Goal: Use online tool/utility: Utilize a website feature to perform a specific function

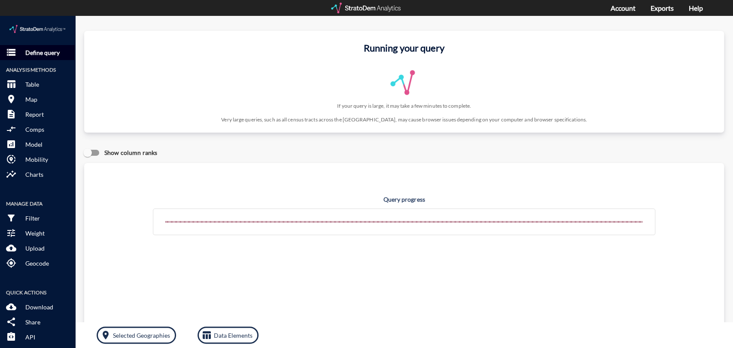
click p "Define query"
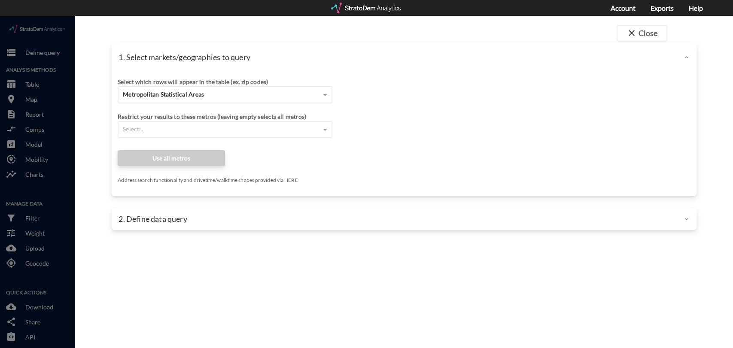
click div "Select which rows will appear in the table (ex. zip codes) Metropolitan Statist…"
click span "Metropolitan Statistical Areas"
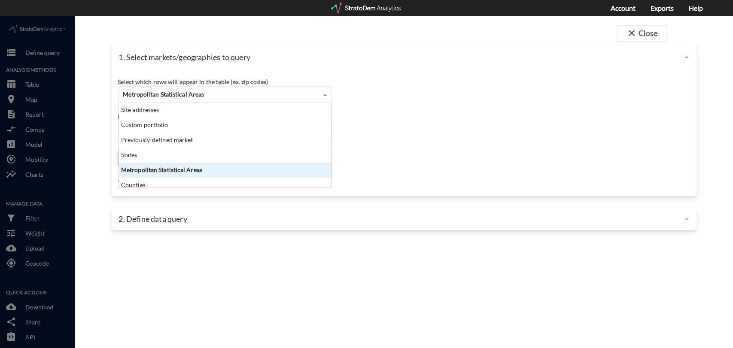
scroll to position [78, 207]
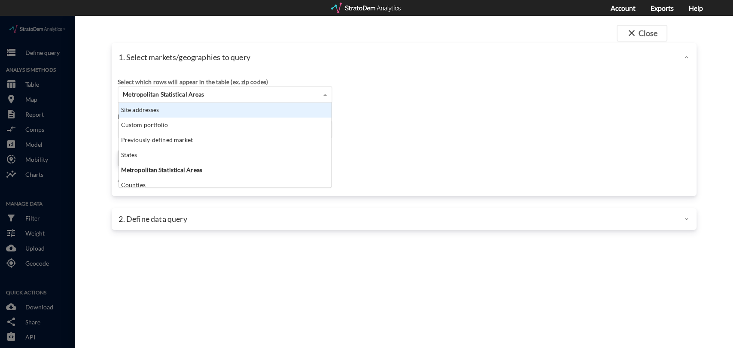
click div "Site addresses"
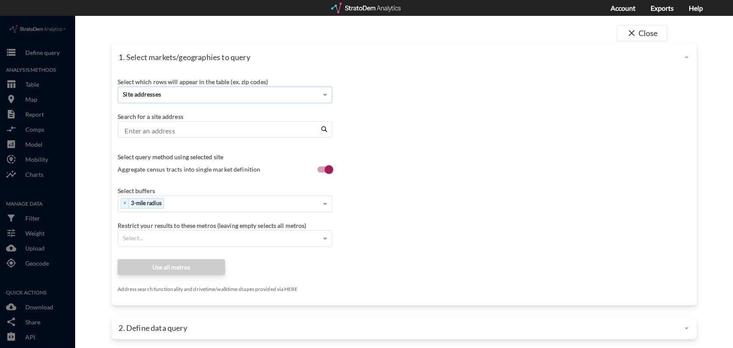
click input "Enter an address"
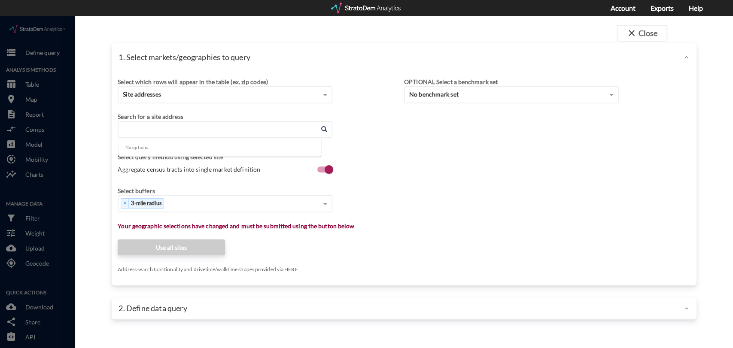
paste input "[STREET_ADDRESS]"
click li "[STREET_ADDRESS][US_STATE]"
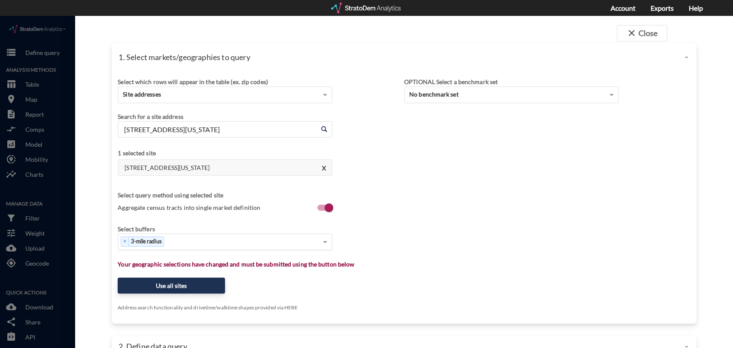
type input "[STREET_ADDRESS][US_STATE]"
click div "× 3-mile radius"
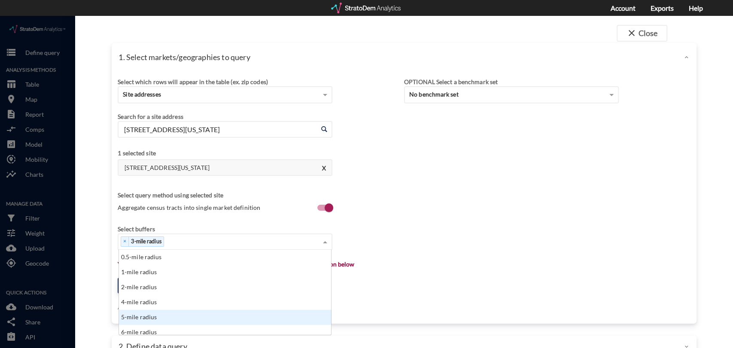
click div "5-mile radius"
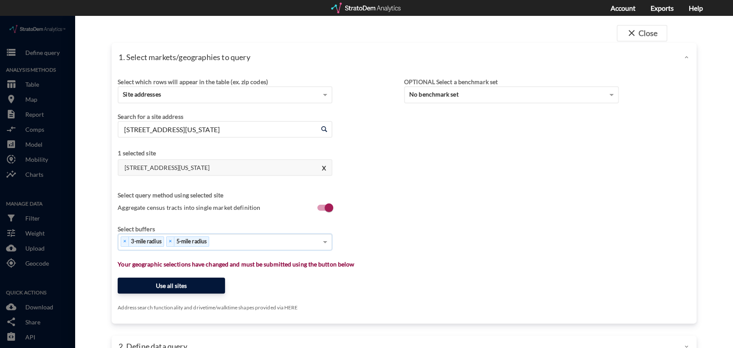
click button "Use all sites"
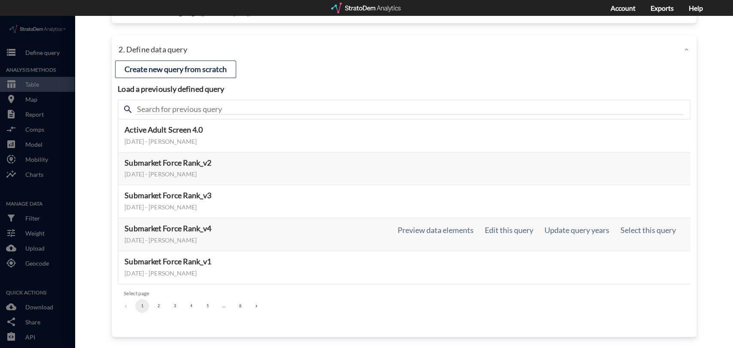
scroll to position [41, 0]
click button "4"
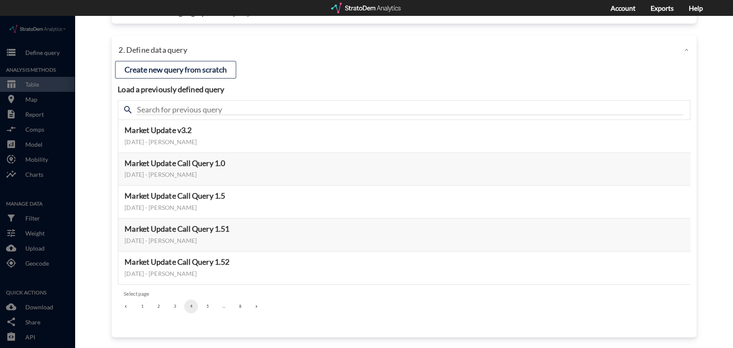
click button "3"
click button "5"
click button "6"
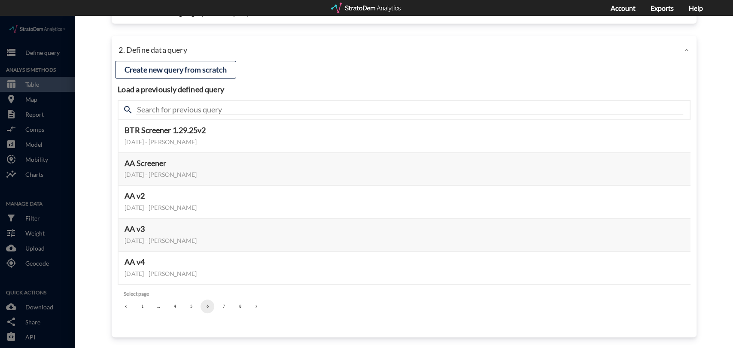
click button "7"
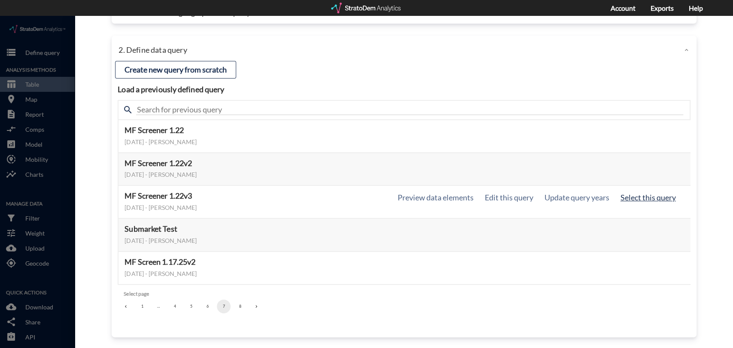
click button "Select this query"
